Goal: Information Seeking & Learning: Learn about a topic

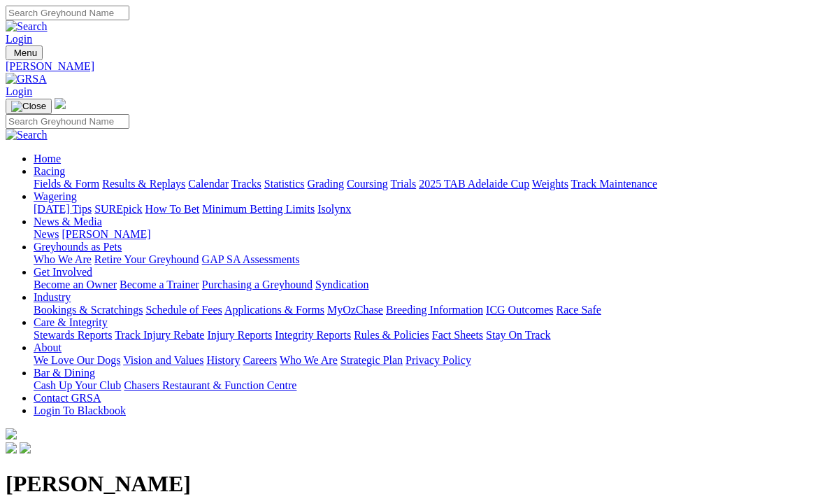
click at [65, 165] on link "Racing" at bounding box center [49, 171] width 31 height 12
click at [185, 178] on link "Results & Replays" at bounding box center [143, 184] width 83 height 12
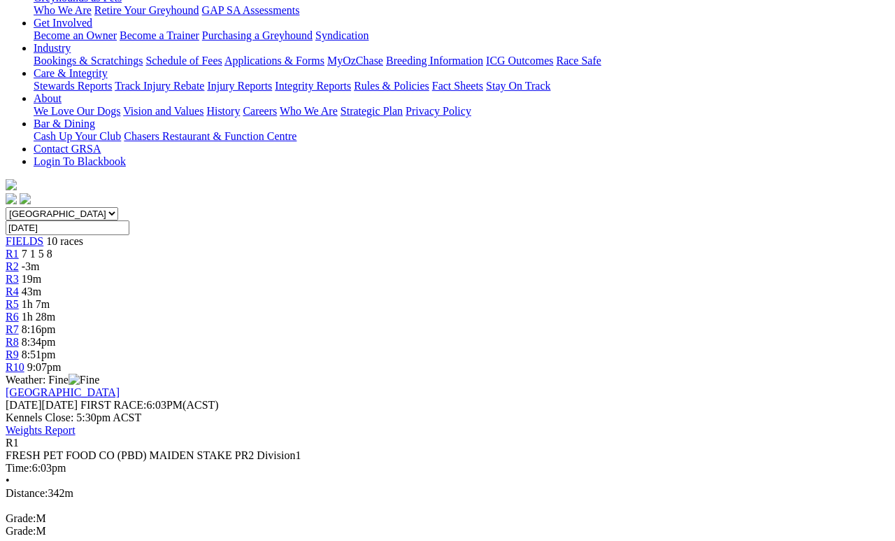
scroll to position [250, 0]
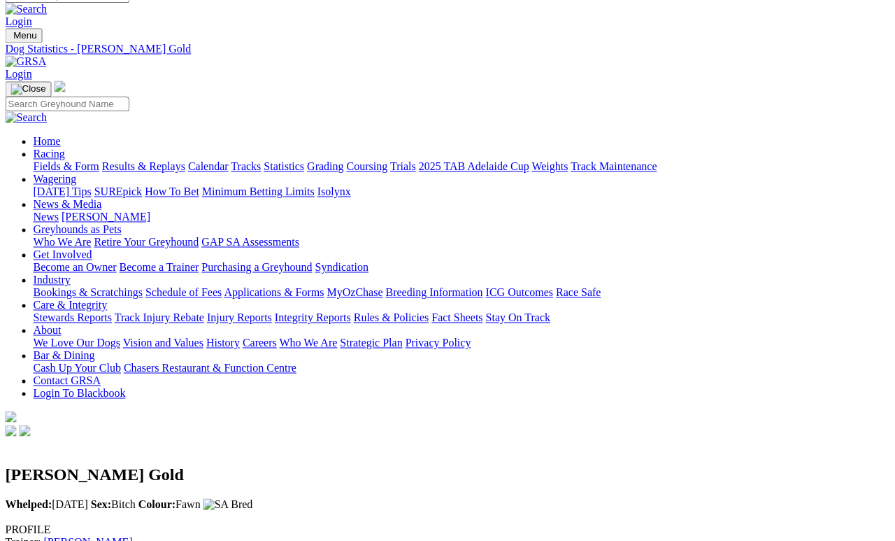
scroll to position [17, 0]
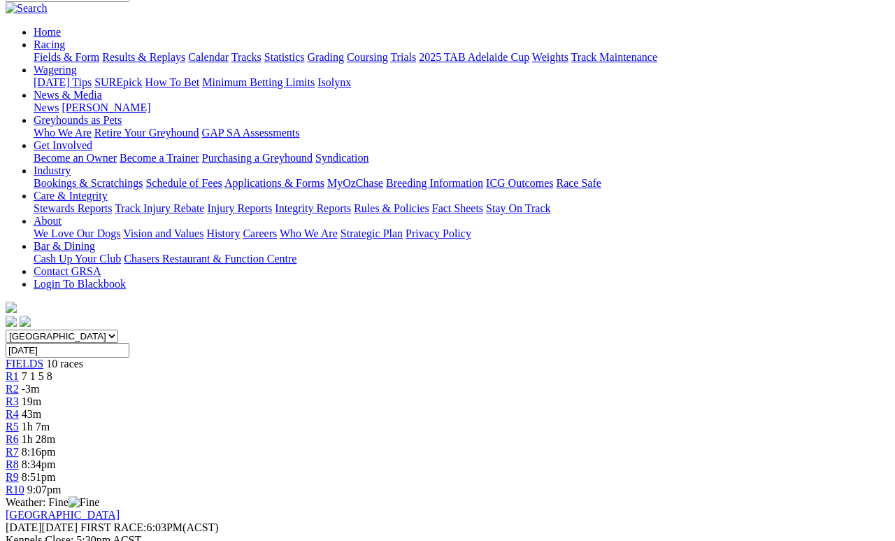
scroll to position [86, 0]
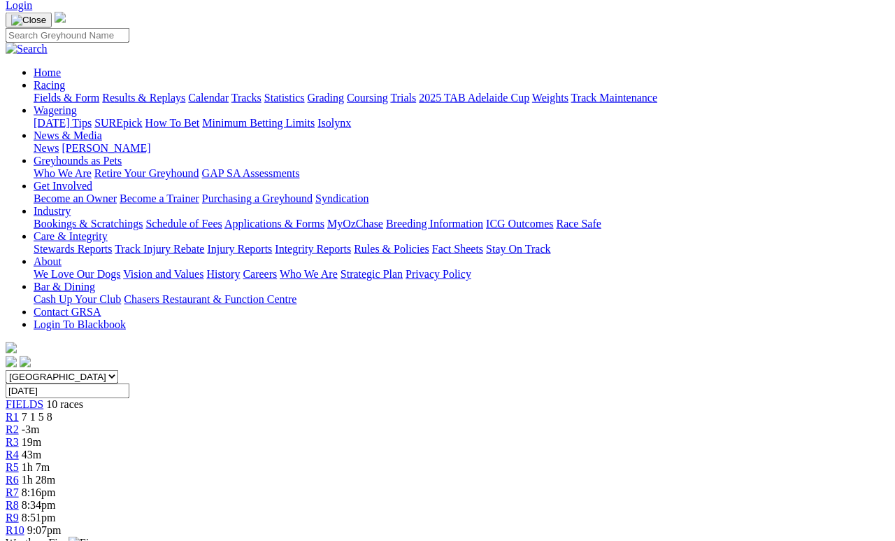
click at [40, 423] on span "-3m" at bounding box center [31, 429] width 18 height 12
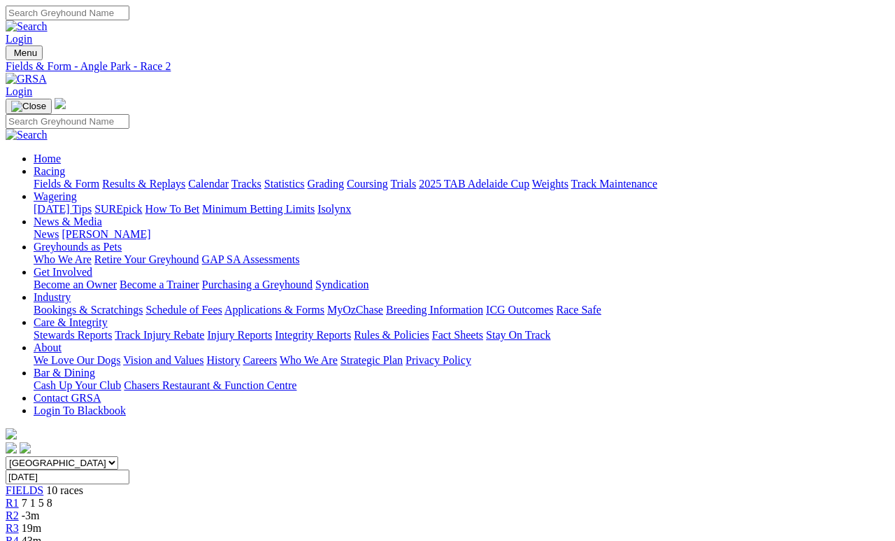
click at [19, 509] on span "R2" at bounding box center [12, 515] width 13 height 12
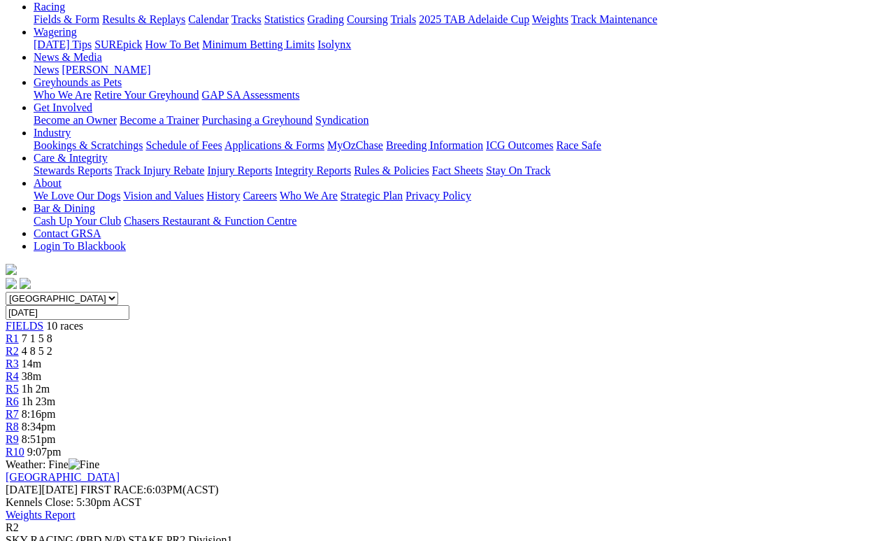
scroll to position [208, 0]
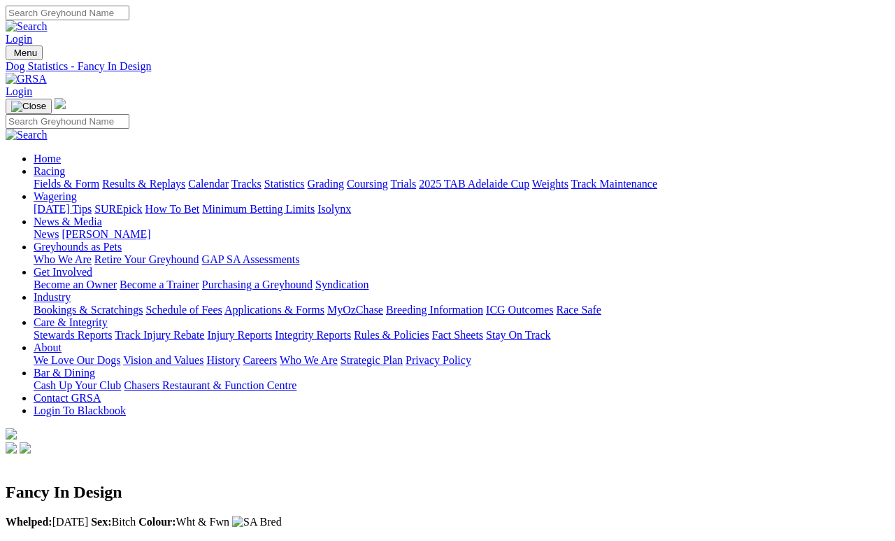
scroll to position [19, 0]
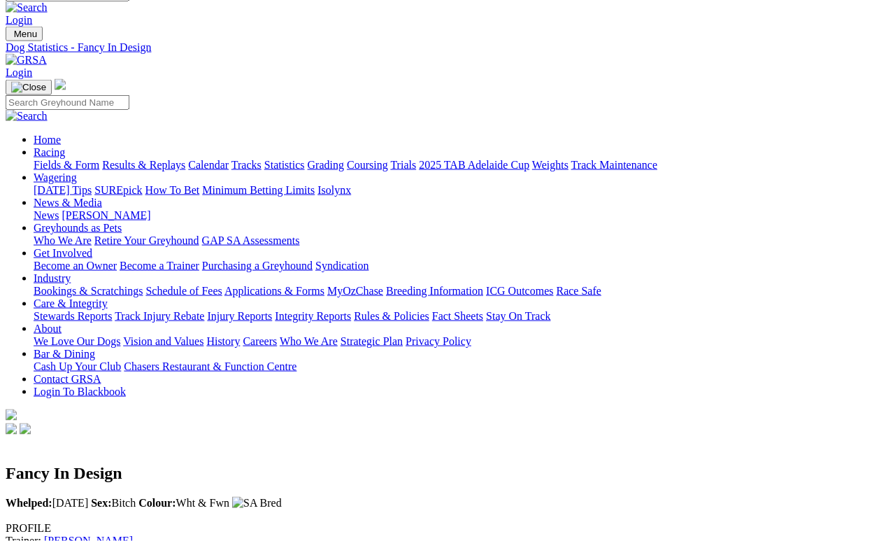
click at [108, 297] on link "Care & Integrity" at bounding box center [71, 303] width 74 height 12
click at [112, 311] on link "Stewards Reports" at bounding box center [73, 317] width 78 height 12
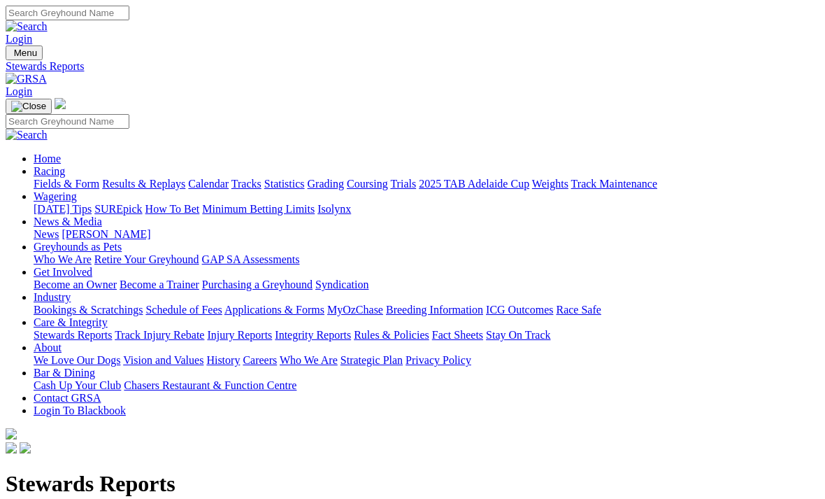
click at [351, 329] on link "Integrity Reports" at bounding box center [313, 335] width 76 height 12
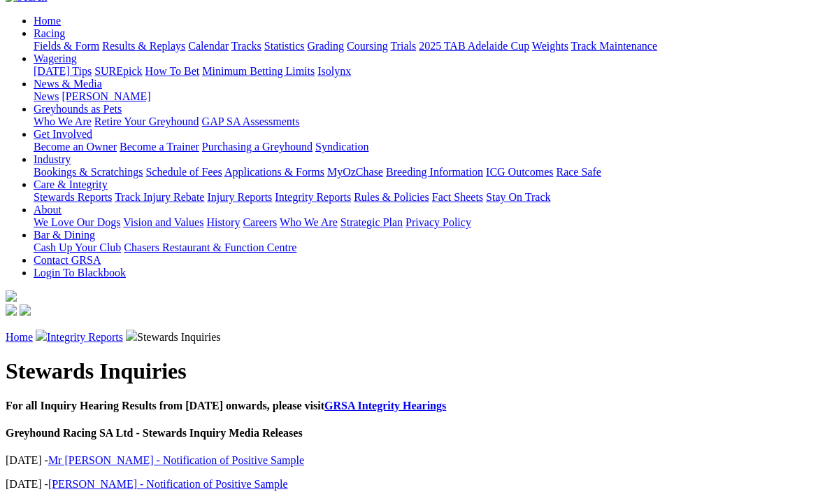
scroll to position [141, 0]
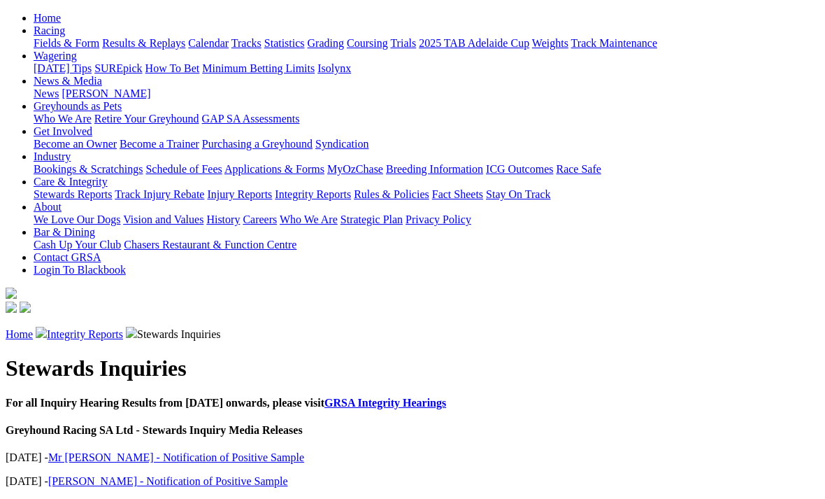
click at [201, 475] on link "[PERSON_NAME] - Notification of Positive Sample" at bounding box center [168, 481] width 240 height 12
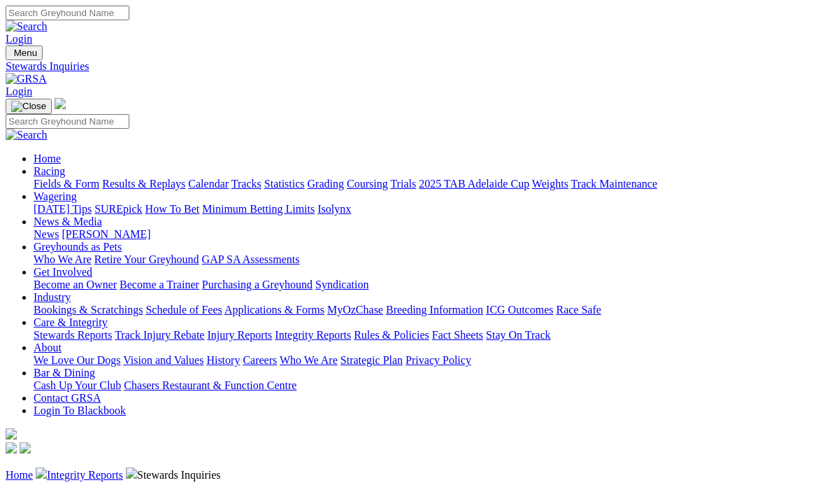
scroll to position [185, 0]
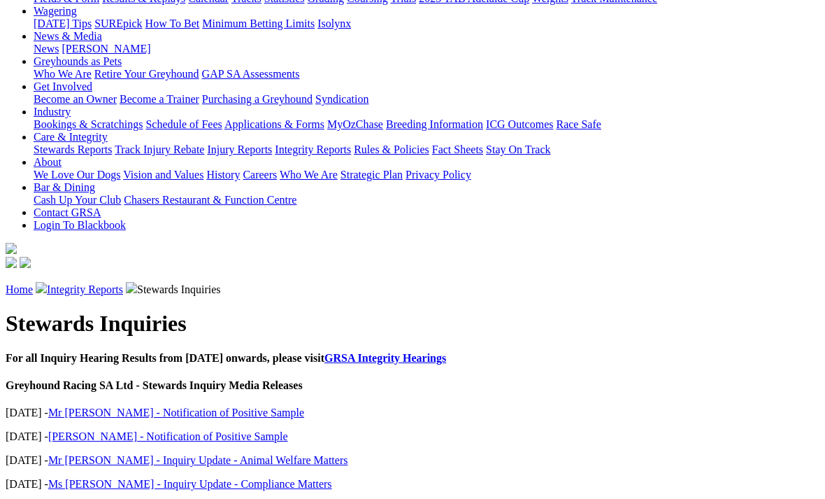
click at [98, 406] on link "Mr [PERSON_NAME] - Notification of Positive Sample" at bounding box center [176, 412] width 256 height 12
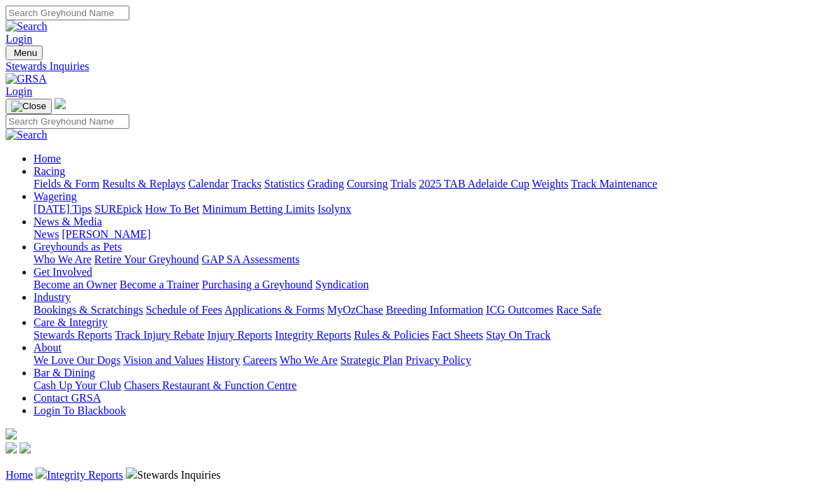
scroll to position [185, 0]
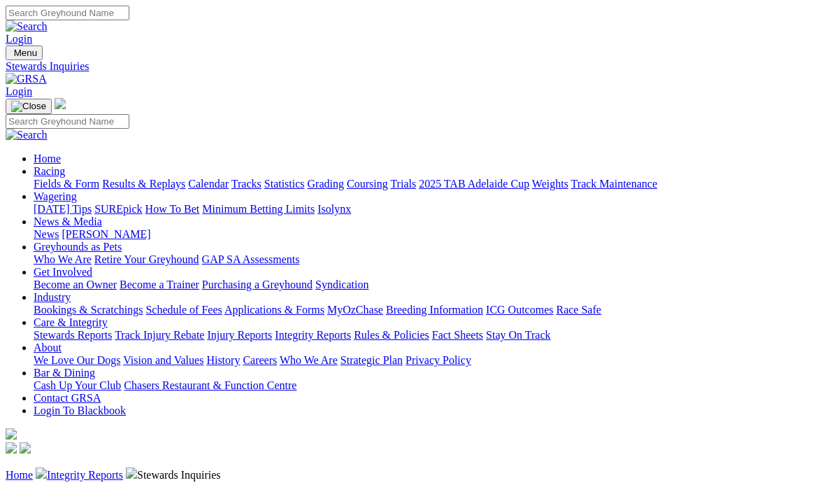
scroll to position [185, 0]
